Goal: Transaction & Acquisition: Purchase product/service

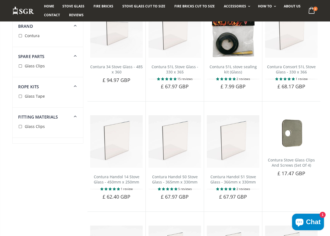
scroll to position [83, 0]
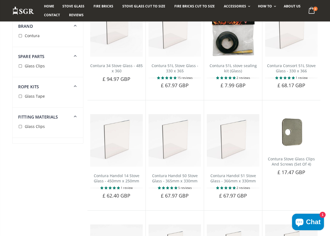
click at [21, 36] on input "checkbox" at bounding box center [20, 35] width 5 height 5
checkbox input "true"
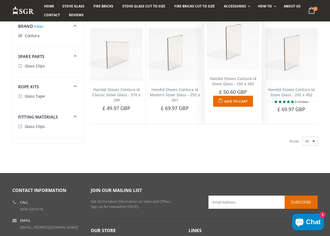
scroll to position [280, 0]
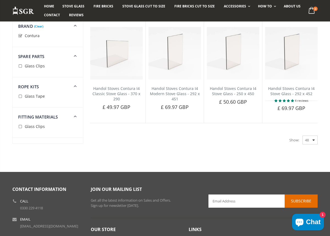
click at [313, 139] on div "Show: 48 24 36 All" at bounding box center [303, 140] width 28 height 9
click at [308, 139] on select "48 24 36 All" at bounding box center [309, 140] width 15 height 9
select select "all"
click at [302, 136] on select "48 24 36 All" at bounding box center [309, 140] width 15 height 9
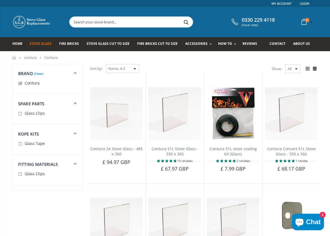
click at [40, 44] on span "Stove Glass" at bounding box center [40, 43] width 22 height 5
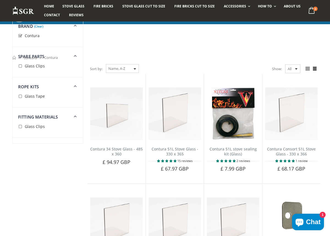
scroll to position [280, 0]
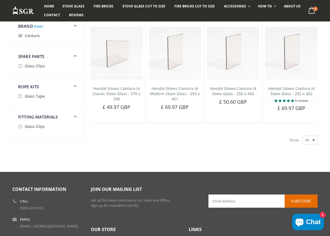
scroll to position [83, 0]
